Goal: Find specific page/section: Find specific page/section

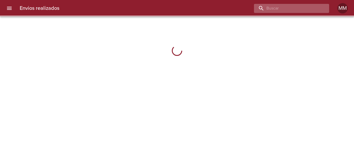
click at [290, 9] on input "buscar" at bounding box center [287, 8] width 66 height 9
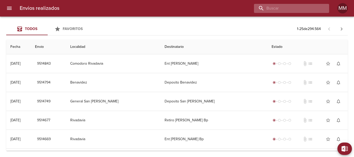
paste input "[PERSON_NAME]"
type input "[PERSON_NAME]"
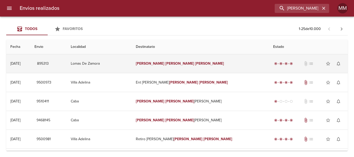
click at [220, 63] on td "[PERSON_NAME] [PERSON_NAME]" at bounding box center [200, 63] width 137 height 19
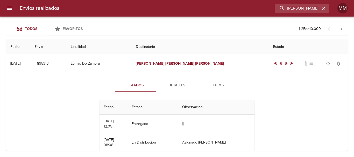
click at [183, 85] on span "Detalles" at bounding box center [176, 85] width 35 height 6
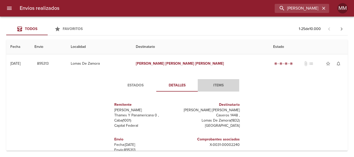
click at [221, 84] on span "Items" at bounding box center [218, 85] width 35 height 6
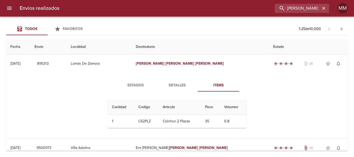
click at [187, 84] on span "Detalles" at bounding box center [176, 85] width 35 height 6
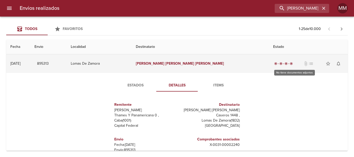
click at [303, 63] on span "attach_file" at bounding box center [305, 63] width 5 height 5
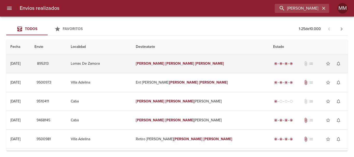
click at [222, 61] on td "[PERSON_NAME] [PERSON_NAME]" at bounding box center [200, 63] width 137 height 19
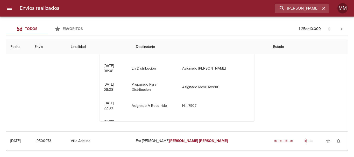
scroll to position [17, 0]
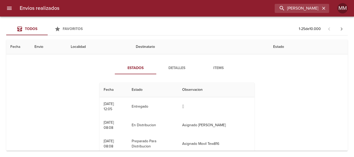
click at [183, 65] on span "Detalles" at bounding box center [176, 68] width 35 height 6
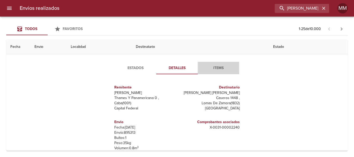
click at [215, 68] on span "Items" at bounding box center [218, 68] width 35 height 6
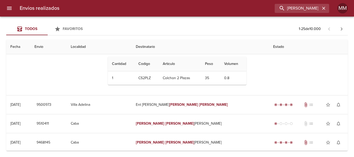
scroll to position [0, 0]
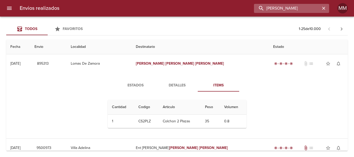
click at [315, 9] on input "[PERSON_NAME]" at bounding box center [287, 8] width 66 height 9
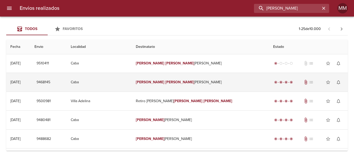
scroll to position [130, 0]
